Goal: Task Accomplishment & Management: Use online tool/utility

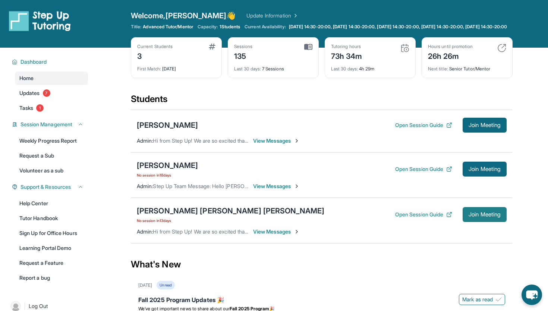
click at [479, 217] on span "Join Meeting" at bounding box center [485, 215] width 32 height 4
click at [189, 214] on div "[PERSON_NAME] [PERSON_NAME] [PERSON_NAME]" at bounding box center [231, 211] width 188 height 10
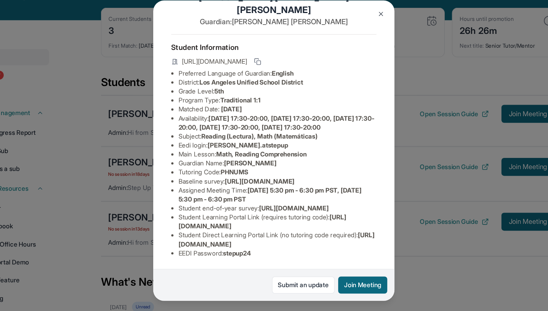
scroll to position [37, 0]
drag, startPoint x: 222, startPoint y: 137, endPoint x: 279, endPoint y: 135, distance: 57.1
click at [279, 148] on li "Eedi login : [PERSON_NAME].atstepup" at bounding box center [277, 151] width 164 height 7
copy span "[PERSON_NAME].atstepup"
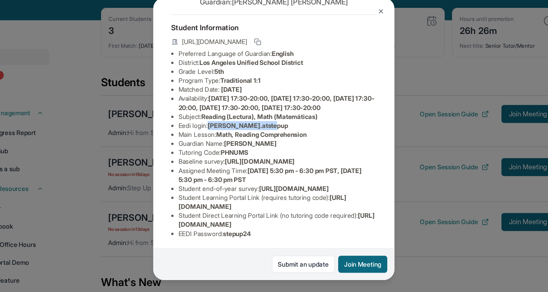
click at [363, 41] on img at bounding box center [363, 40] width 6 height 6
